Goal: Find specific page/section: Find specific page/section

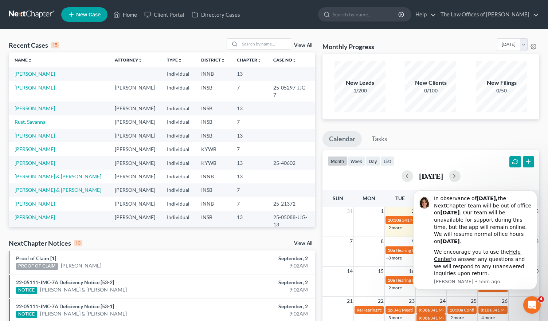
scroll to position [50, 0]
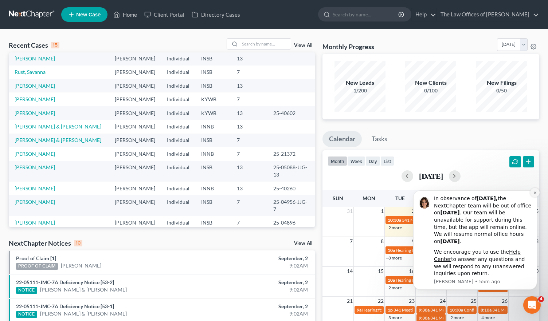
click at [457, 194] on icon "Dismiss notification" at bounding box center [535, 193] width 4 height 4
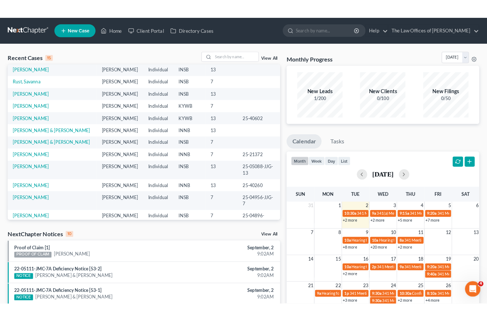
scroll to position [0, 0]
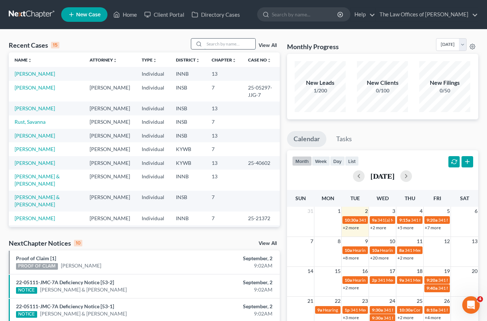
click at [212, 44] on input "search" at bounding box center [229, 44] width 51 height 11
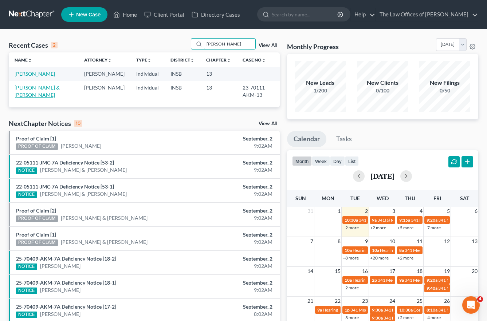
type input "[PERSON_NAME]"
click at [36, 94] on link "[PERSON_NAME] & [PERSON_NAME]" at bounding box center [37, 90] width 45 height 13
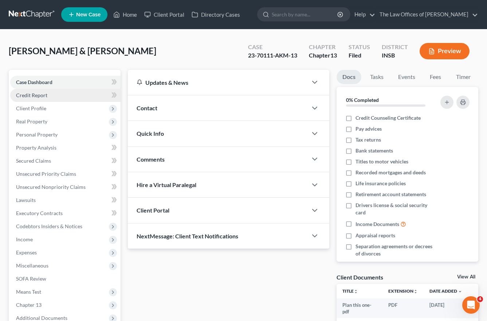
click at [35, 97] on span "Credit Report" at bounding box center [31, 95] width 31 height 6
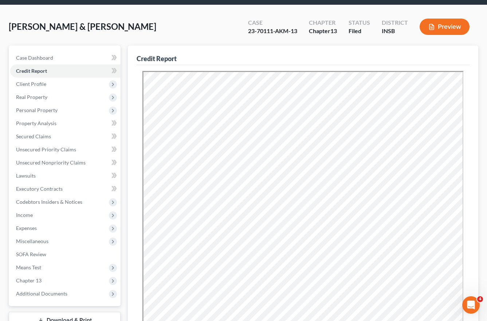
scroll to position [48, 0]
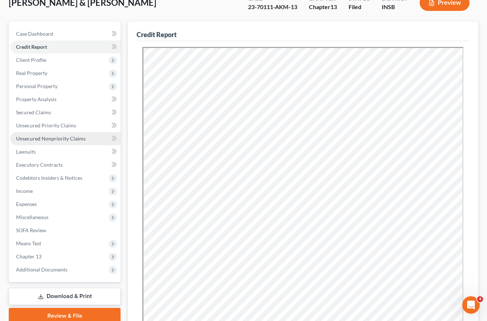
click at [33, 140] on span "Unsecured Nonpriority Claims" at bounding box center [51, 138] width 70 height 6
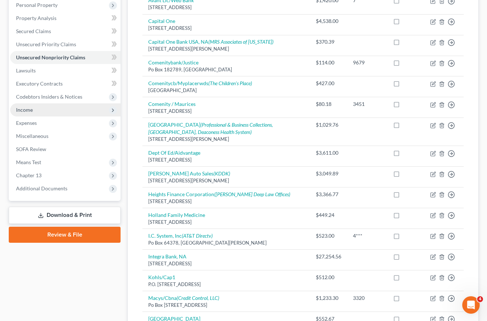
scroll to position [33, 0]
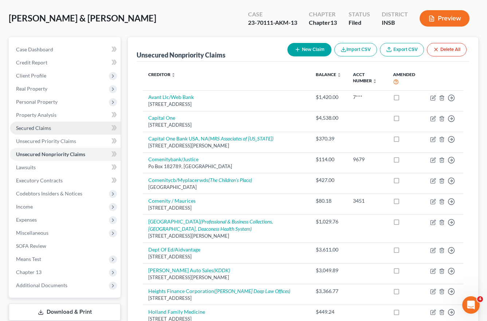
click at [51, 125] on link "Secured Claims" at bounding box center [65, 128] width 110 height 13
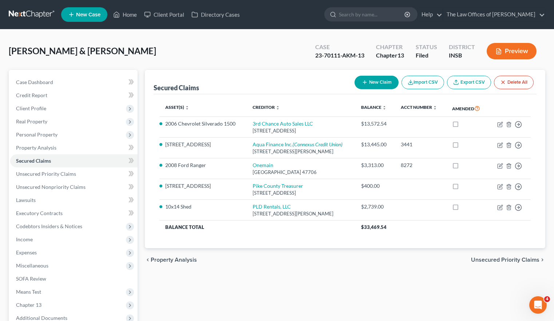
click at [33, 15] on link at bounding box center [32, 14] width 47 height 13
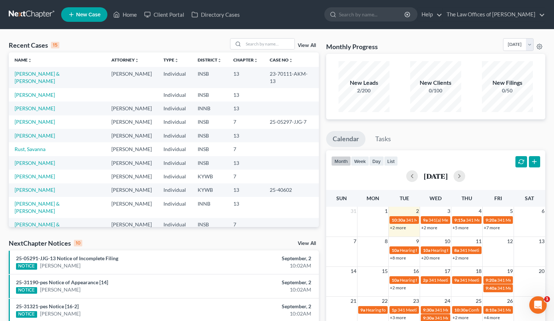
click at [112, 35] on div "Recent Cases 15 View All Name unfold_more expand_more expand_less Attorney unfo…" at bounding box center [277, 269] width 554 height 481
